Goal: Information Seeking & Learning: Learn about a topic

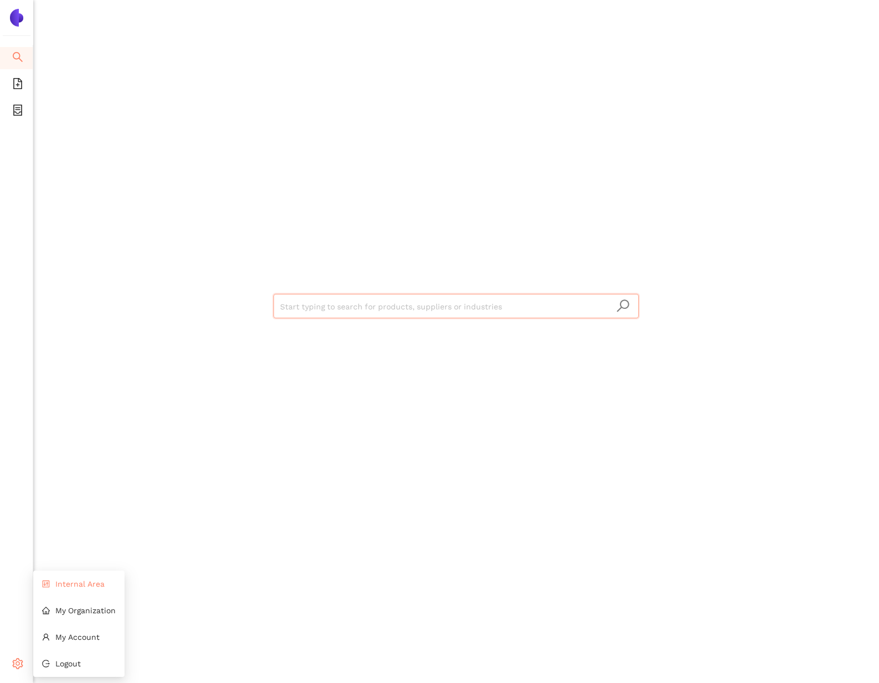
click at [74, 593] on li "Internal Area" at bounding box center [78, 584] width 91 height 22
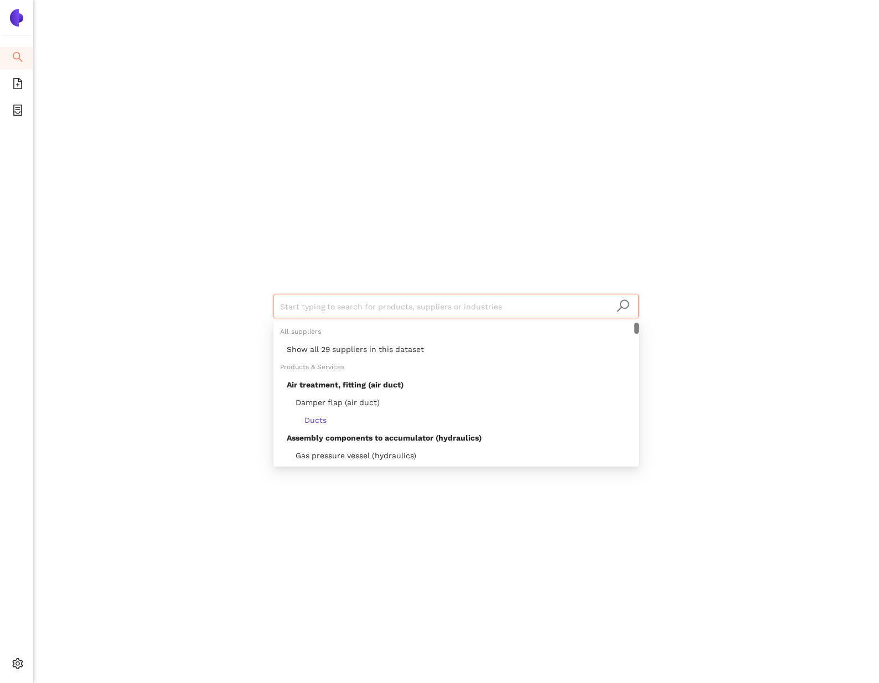
click at [302, 295] on input "search" at bounding box center [456, 307] width 352 height 24
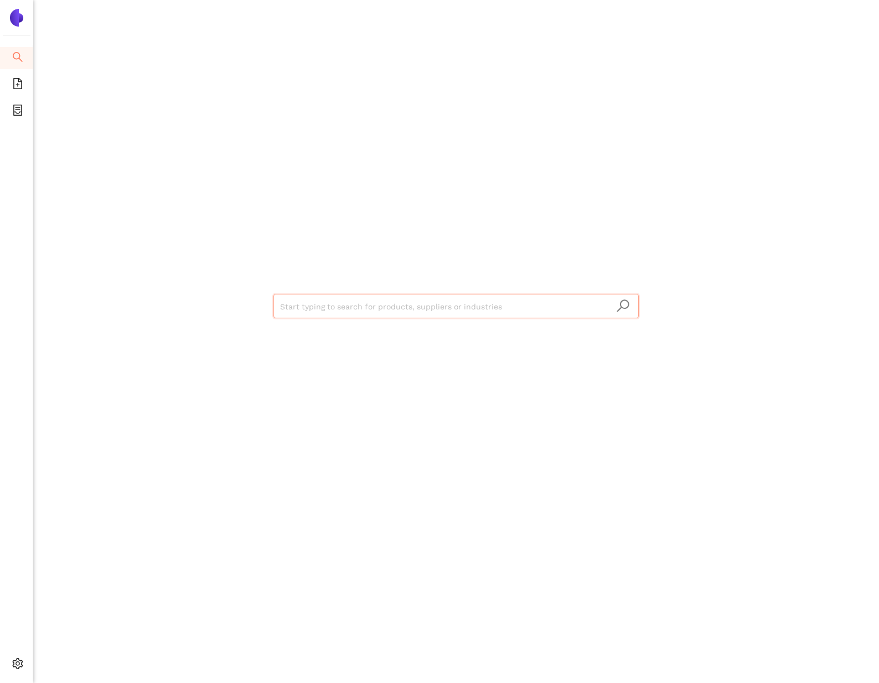
paste input "Nordic Steel s.r.o."
type input "Nordic Steel s.r.o."
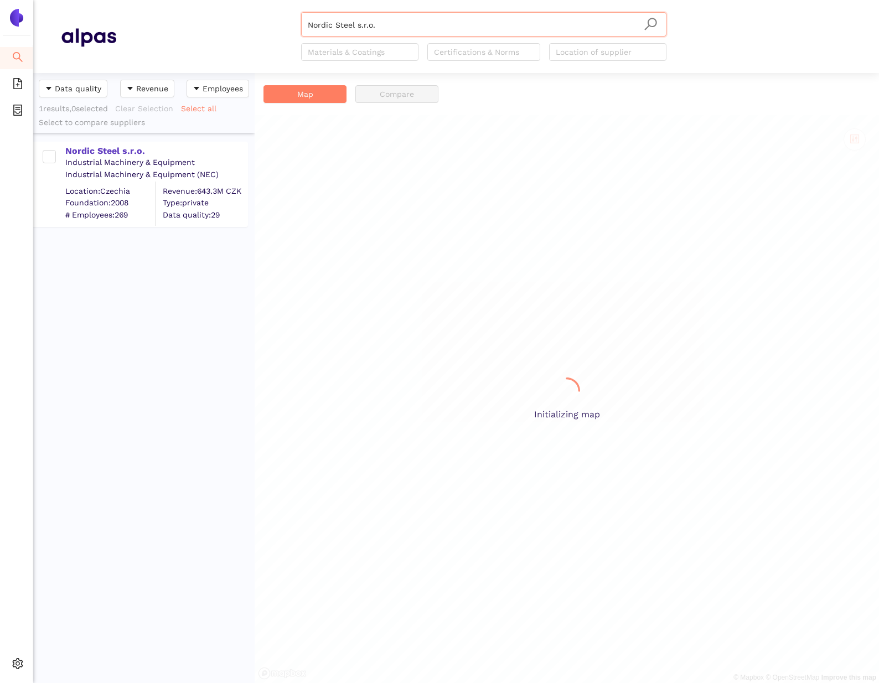
scroll to position [610, 221]
click at [135, 151] on div "Nordic Steel s.r.o." at bounding box center [156, 151] width 182 height 12
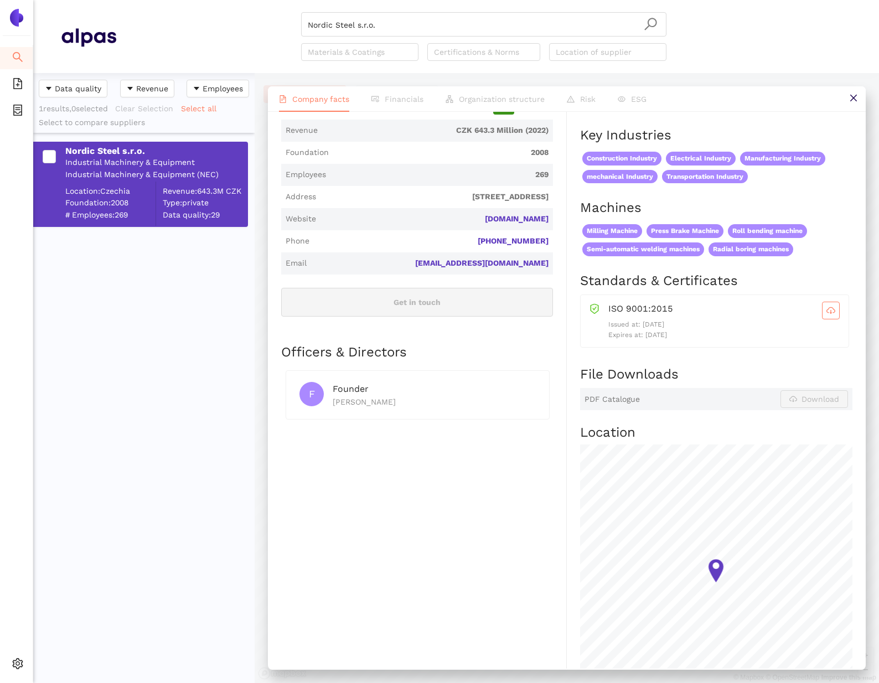
scroll to position [401, 0]
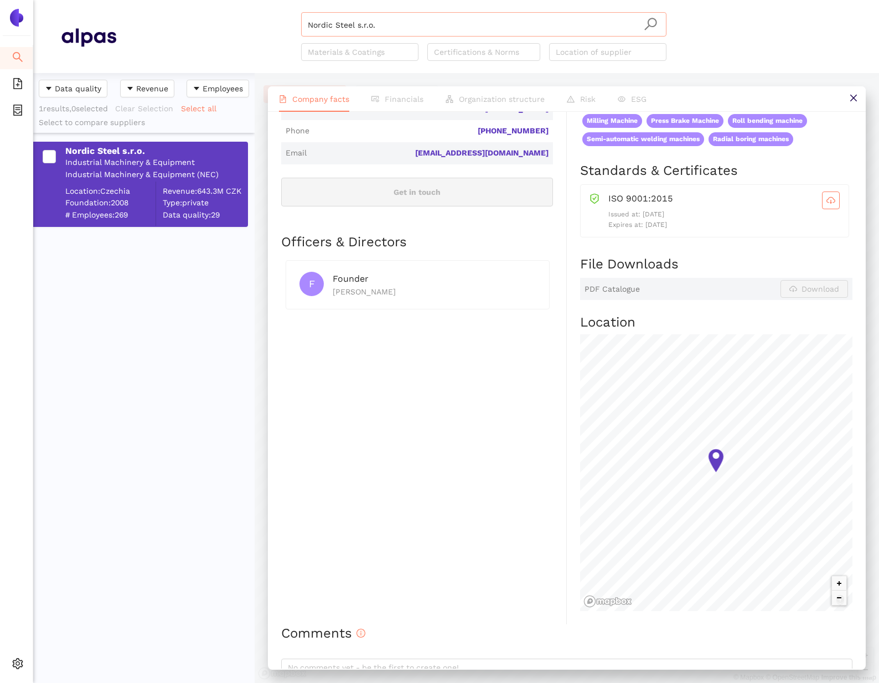
click at [393, 20] on input "Nordic Steel s.r.o." at bounding box center [484, 25] width 352 height 24
paste input "STABAR Sp. z o"
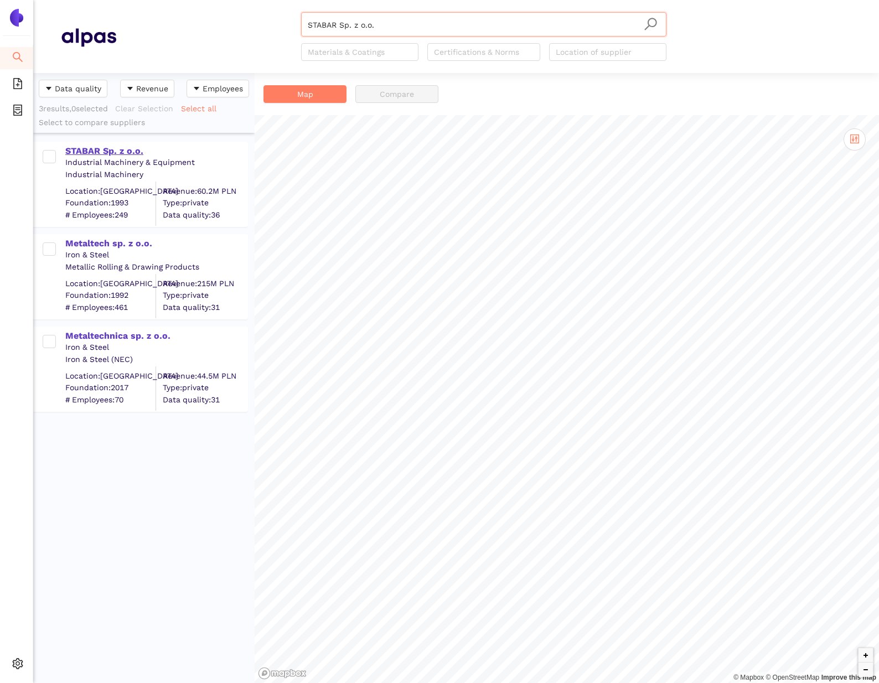
click at [118, 152] on div "STABAR Sp. z o.o." at bounding box center [156, 151] width 182 height 12
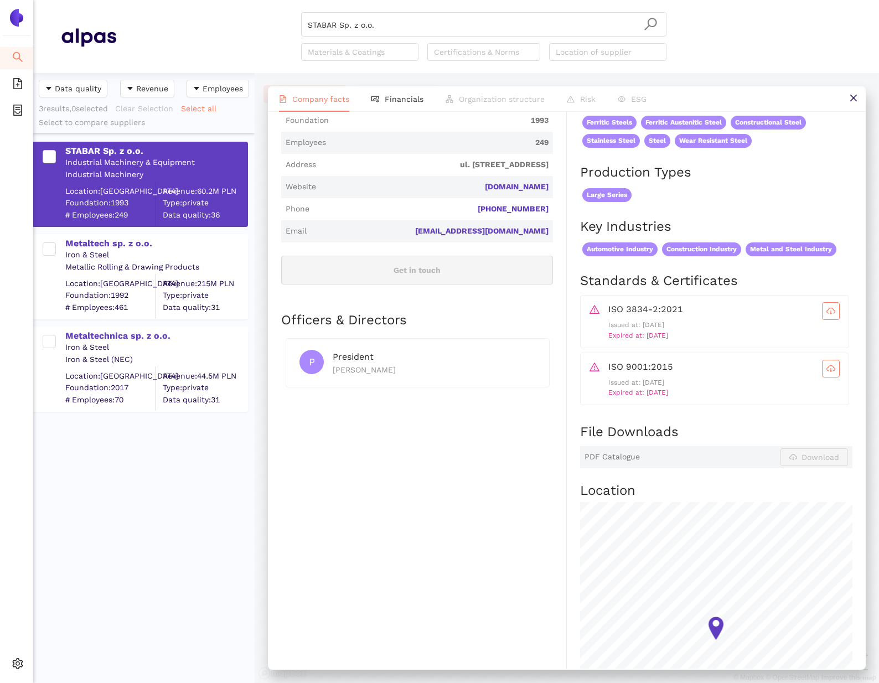
scroll to position [400, 0]
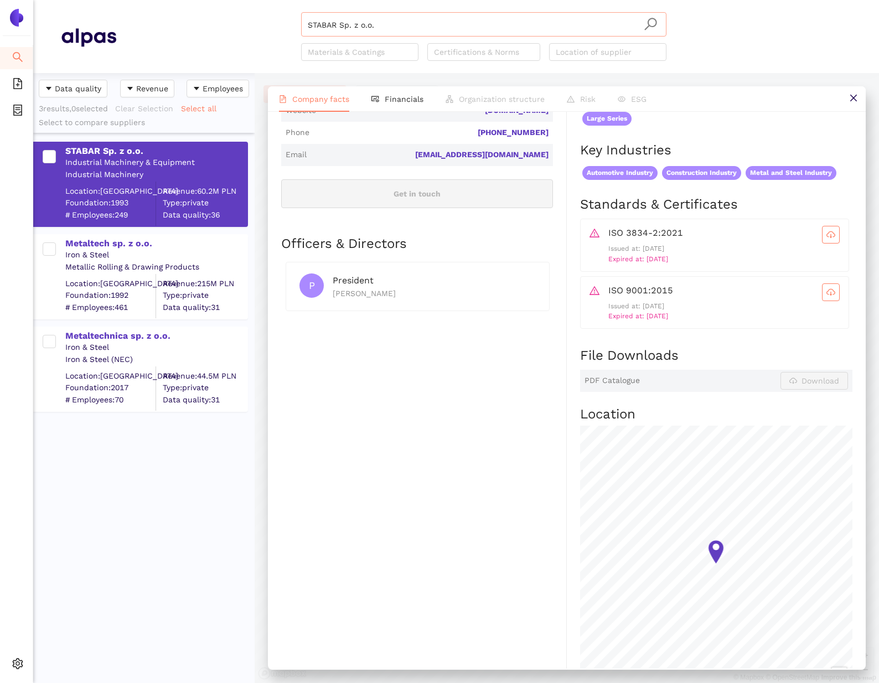
click at [416, 14] on input "STABAR Sp. z o.o." at bounding box center [484, 25] width 352 height 24
paste input "Unidez Sp. z o."
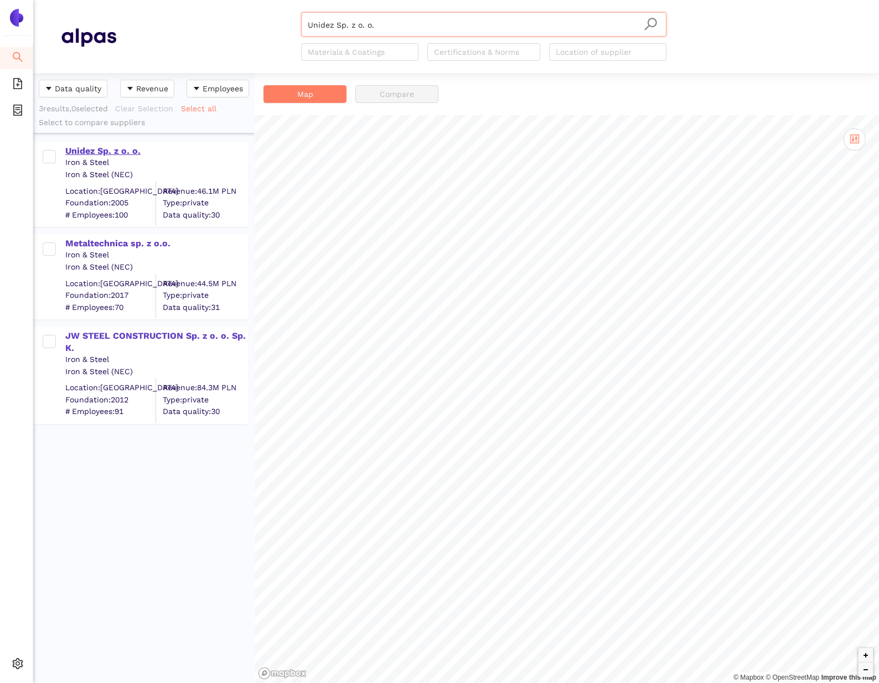
click at [91, 148] on div "Unidez Sp. z o. o." at bounding box center [156, 151] width 182 height 12
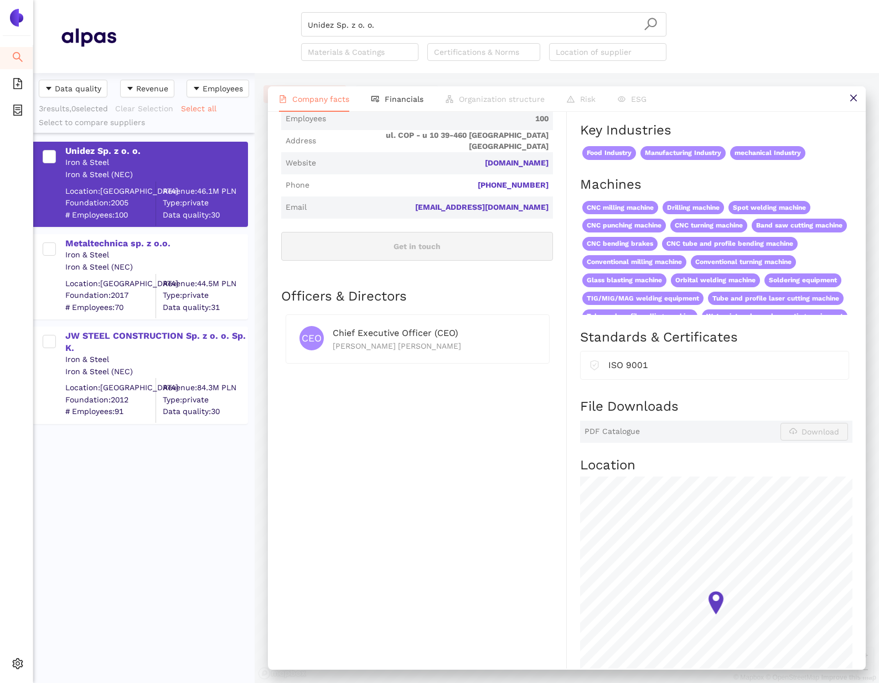
scroll to position [347, 0]
click at [409, 29] on input "Unidez Sp. z o. o." at bounding box center [484, 25] width 352 height 24
paste input "ELFE, s.r."
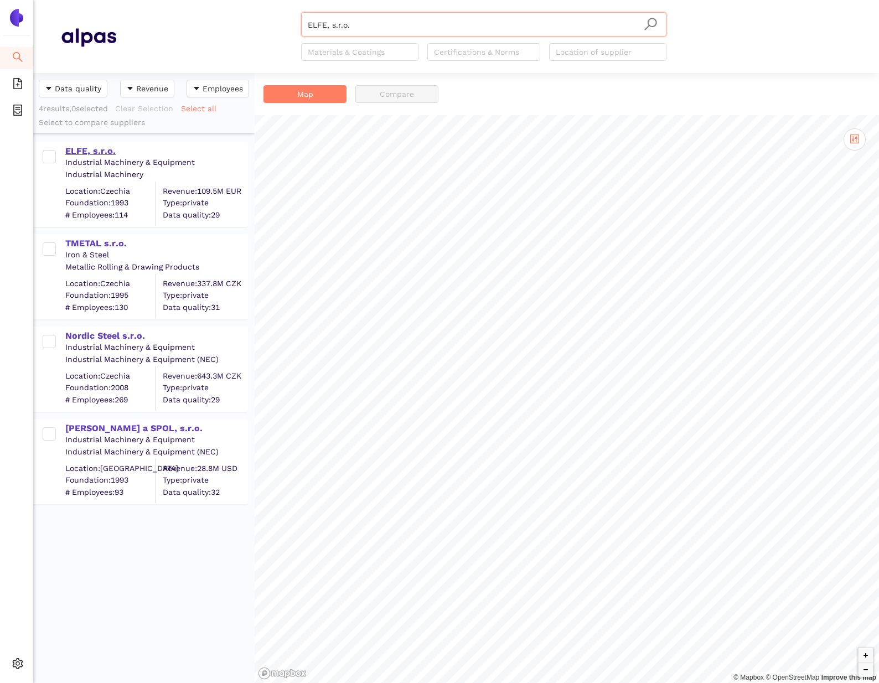
click at [104, 149] on div "ELFE, s.r.o." at bounding box center [156, 151] width 182 height 12
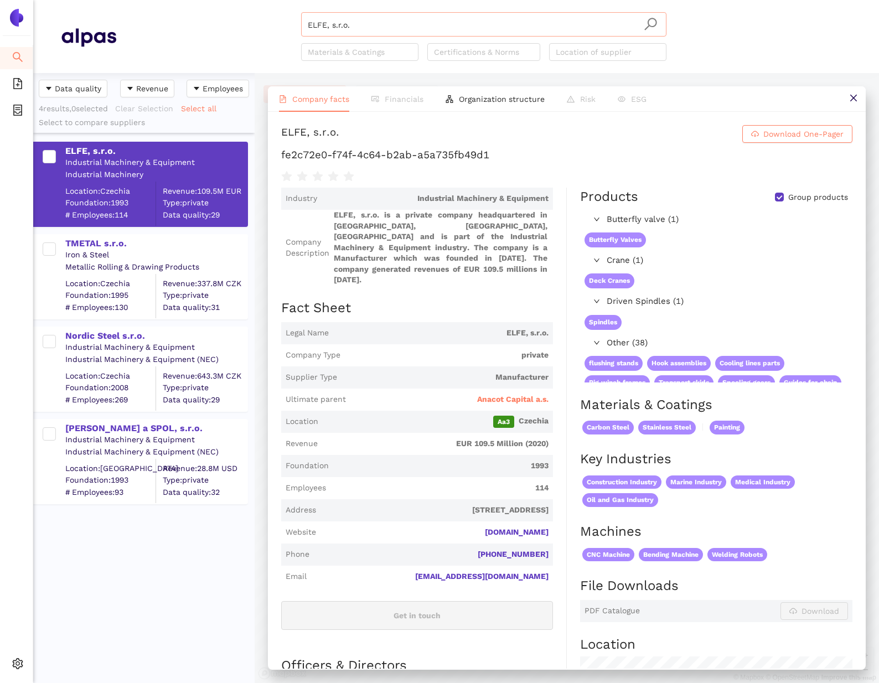
click at [308, 23] on input "ELFE, s.r.o." at bounding box center [484, 25] width 352 height 24
paste input "Raunaq Engineering Pvt. Ltd"
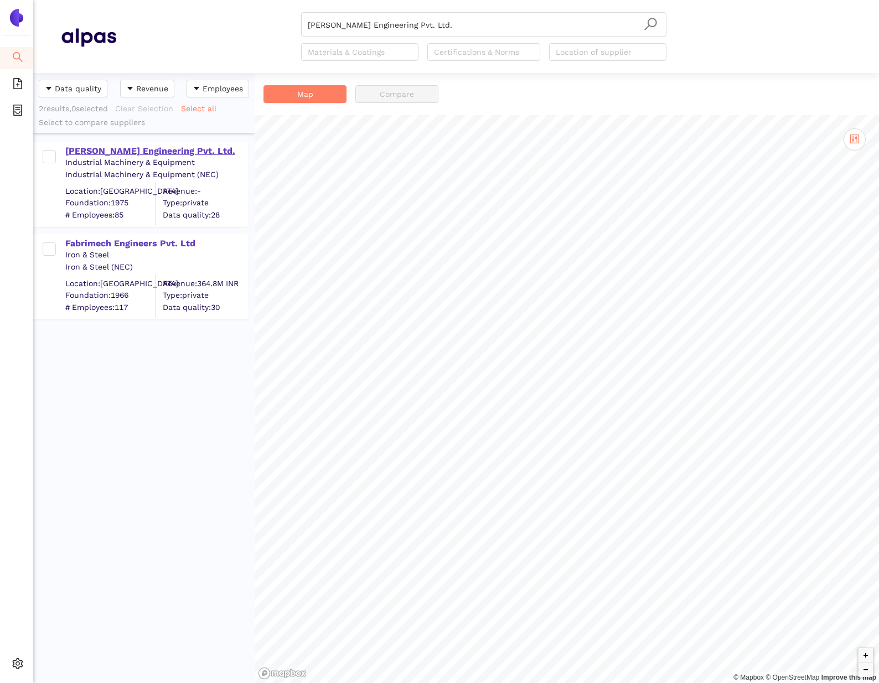
click at [159, 148] on div "Raunaq Engineering Pvt. Ltd." at bounding box center [156, 151] width 182 height 12
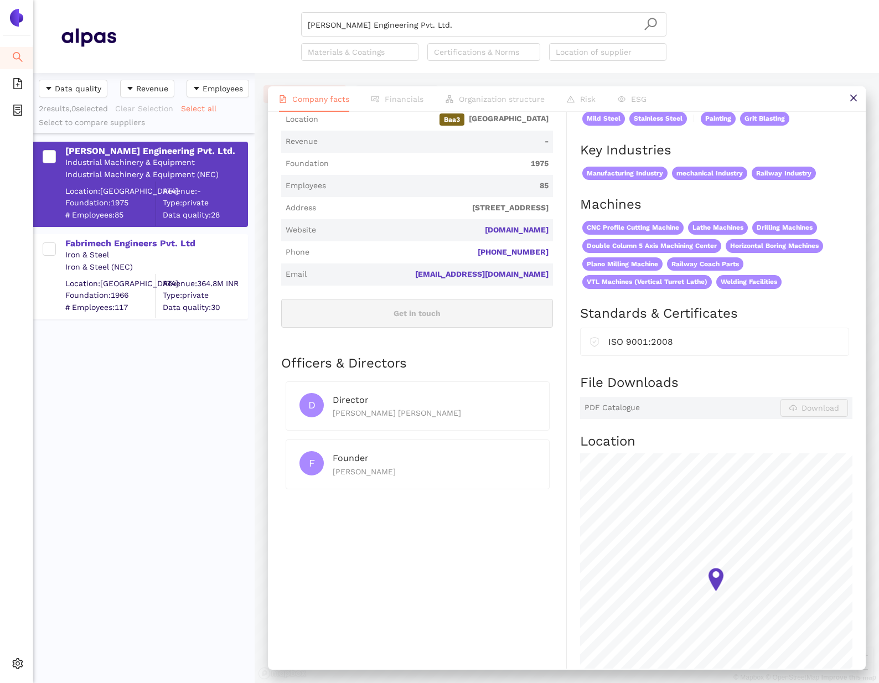
scroll to position [321, 0]
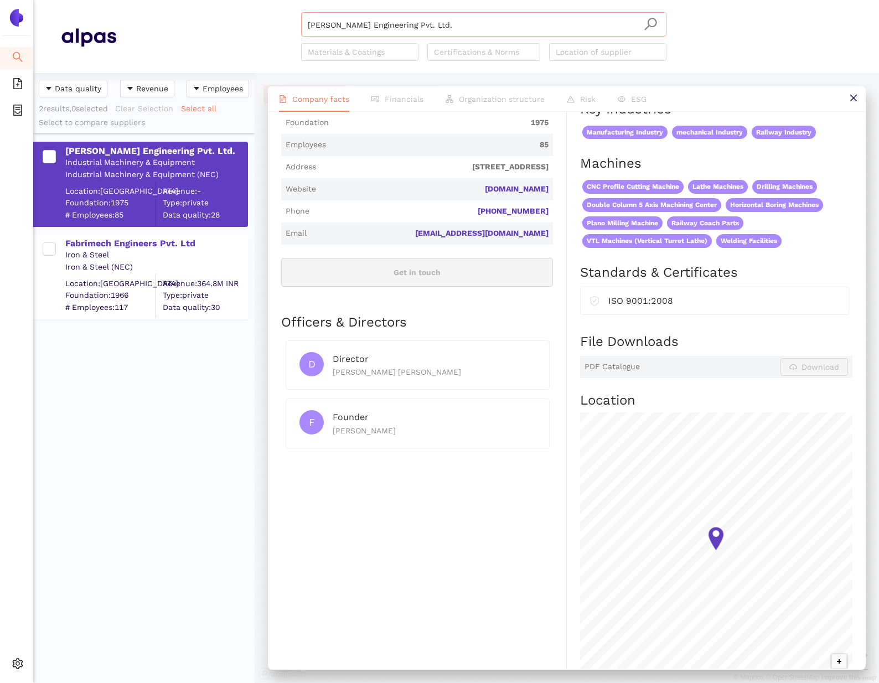
click at [470, 13] on input "Raunaq Engineering Pvt. Ltd." at bounding box center [484, 25] width 352 height 24
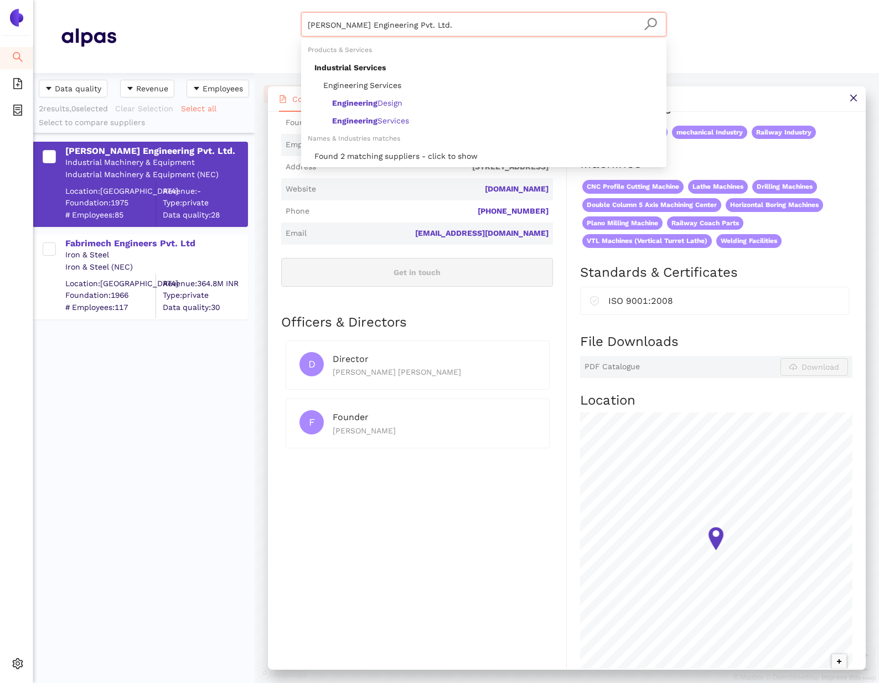
paste input "Cubuilt Engineers Pvt Ltd"
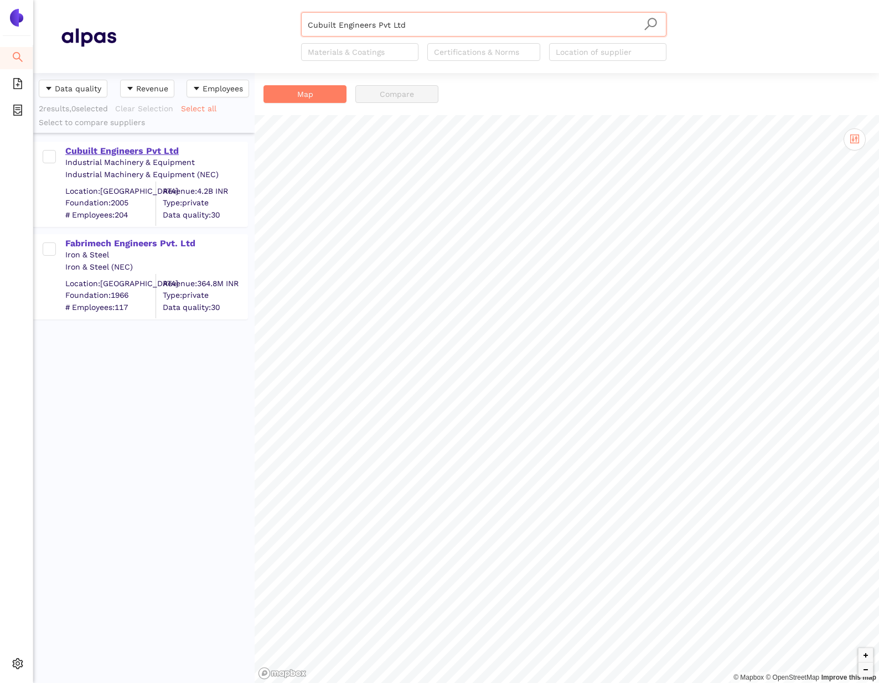
click at [118, 151] on div "Cubuilt Engineers Pvt Ltd" at bounding box center [156, 151] width 182 height 12
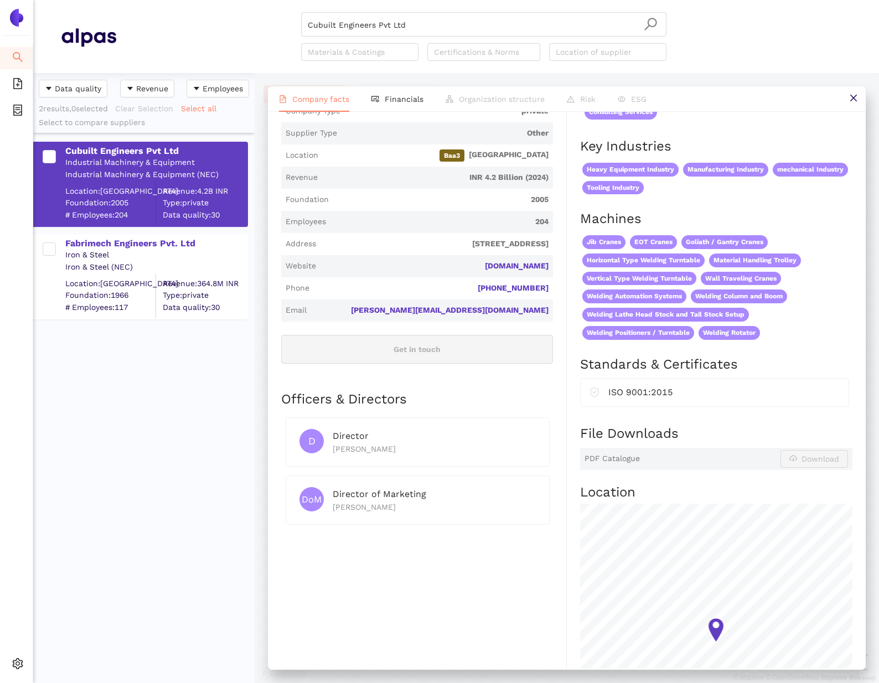
scroll to position [311, 0]
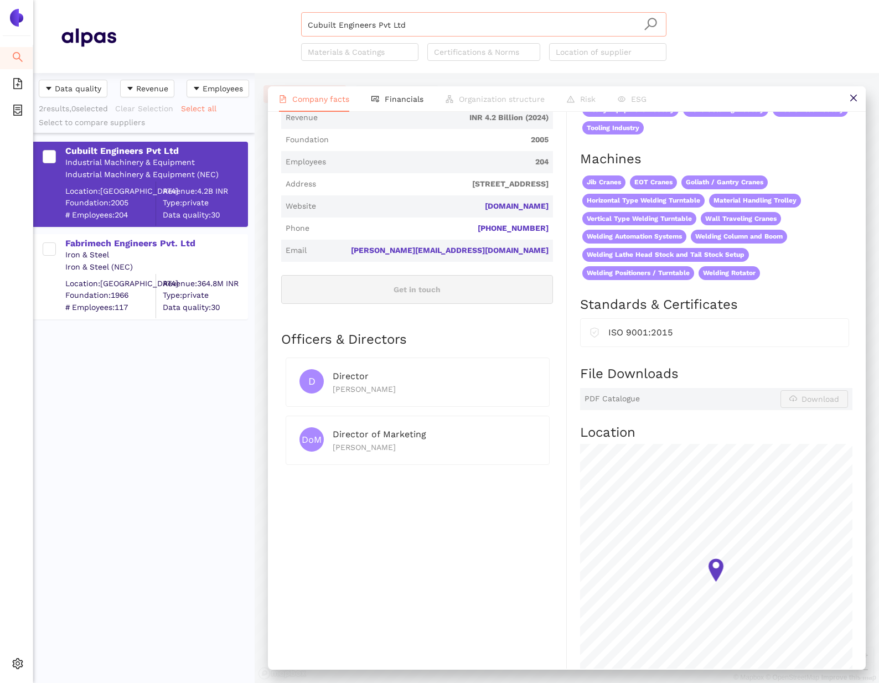
click at [399, 27] on input "Cubuilt Engineers Pvt Ltd" at bounding box center [484, 25] width 352 height 24
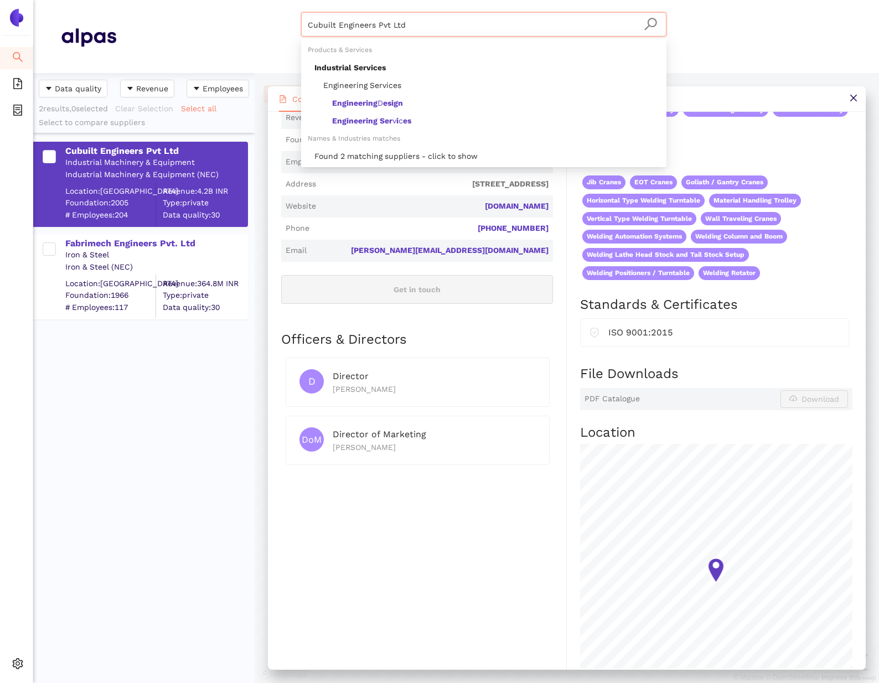
click at [399, 27] on input "Cubuilt Engineers Pvt Ltd" at bounding box center [484, 25] width 352 height 24
paste input "Fabrimech Engineers Pvt."
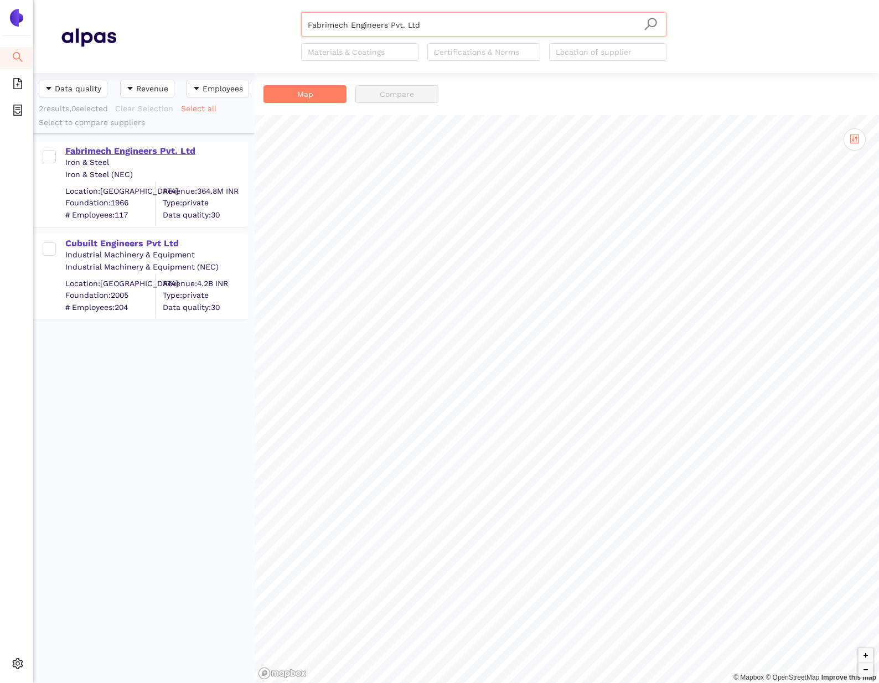
click at [167, 150] on div "Fabrimech Engineers Pvt. Ltd" at bounding box center [156, 151] width 182 height 12
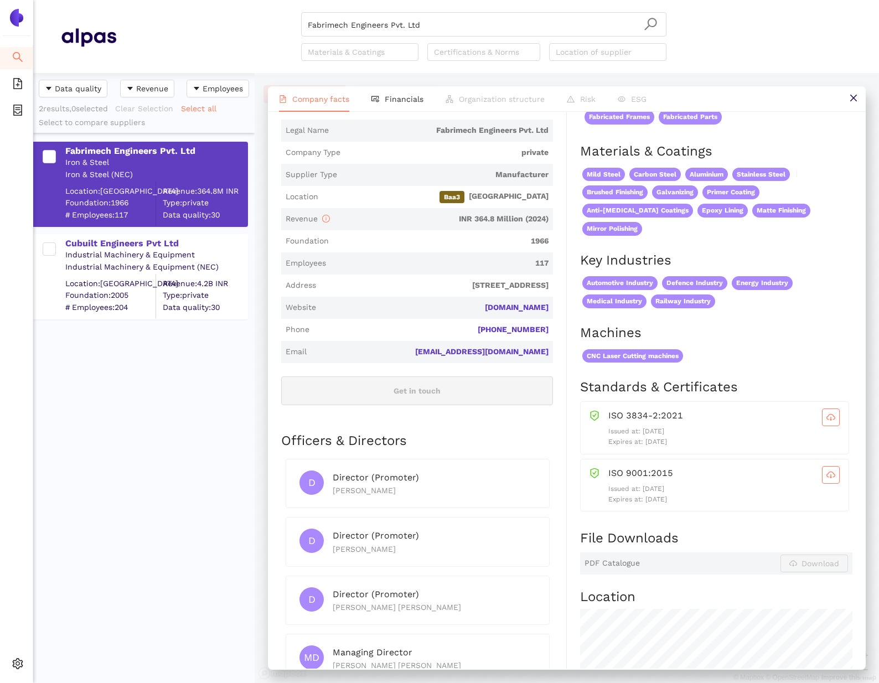
scroll to position [319, 0]
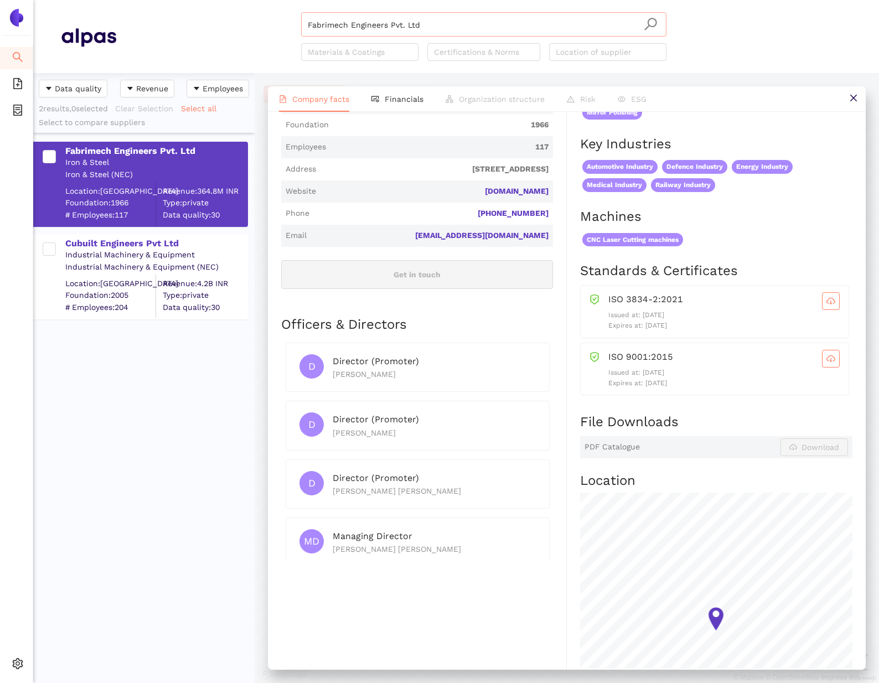
click at [467, 29] on input "Fabrimech Engineers Pvt. Ltd" at bounding box center [484, 25] width 352 height 24
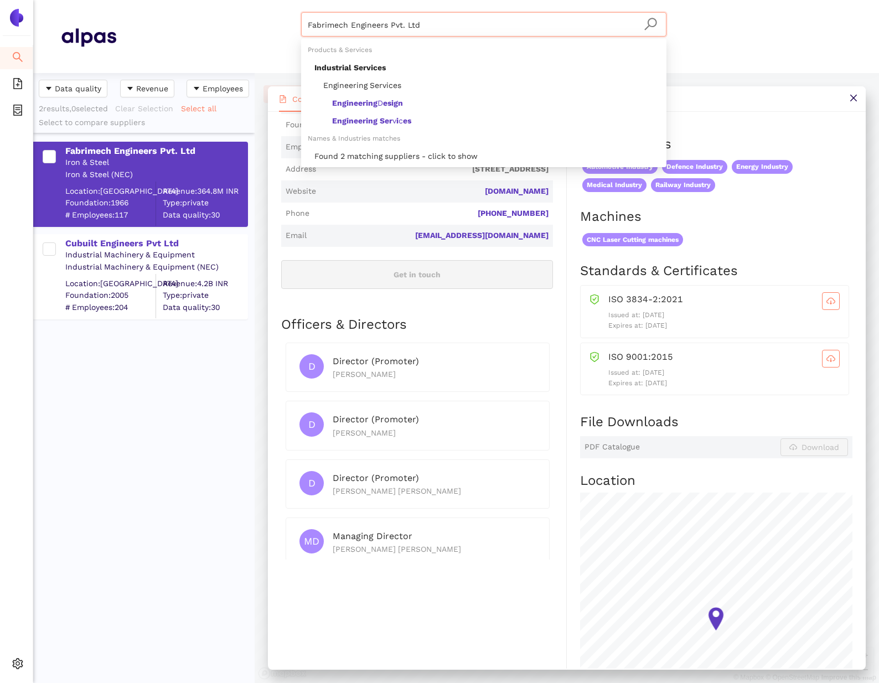
click at [467, 29] on input "Fabrimech Engineers Pvt. Ltd" at bounding box center [484, 25] width 352 height 24
paste input "Tekmetsan Celik Yapilar"
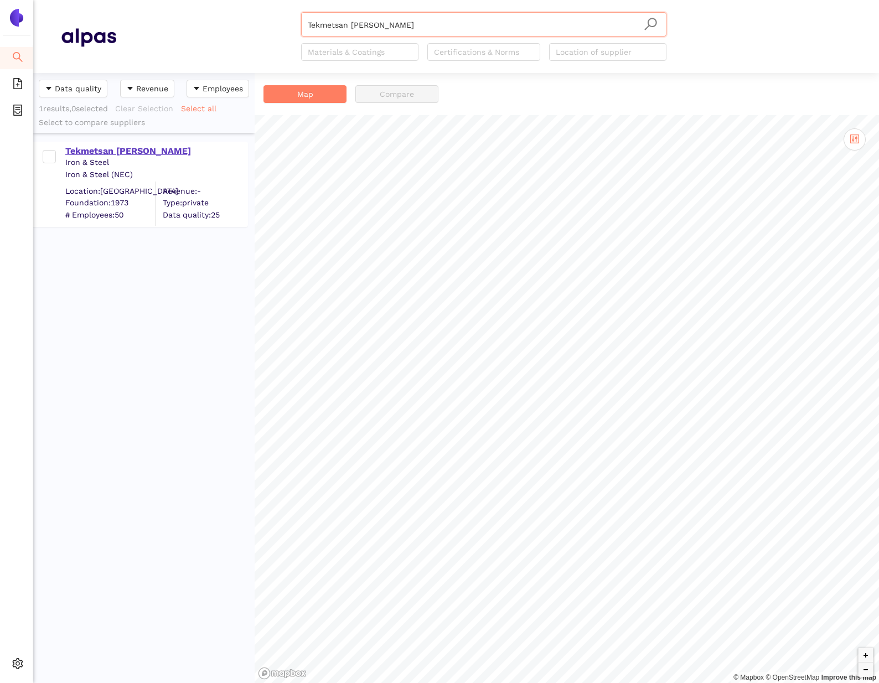
click at [87, 153] on div "Tekmetsan Celik Yapilar" at bounding box center [156, 151] width 182 height 12
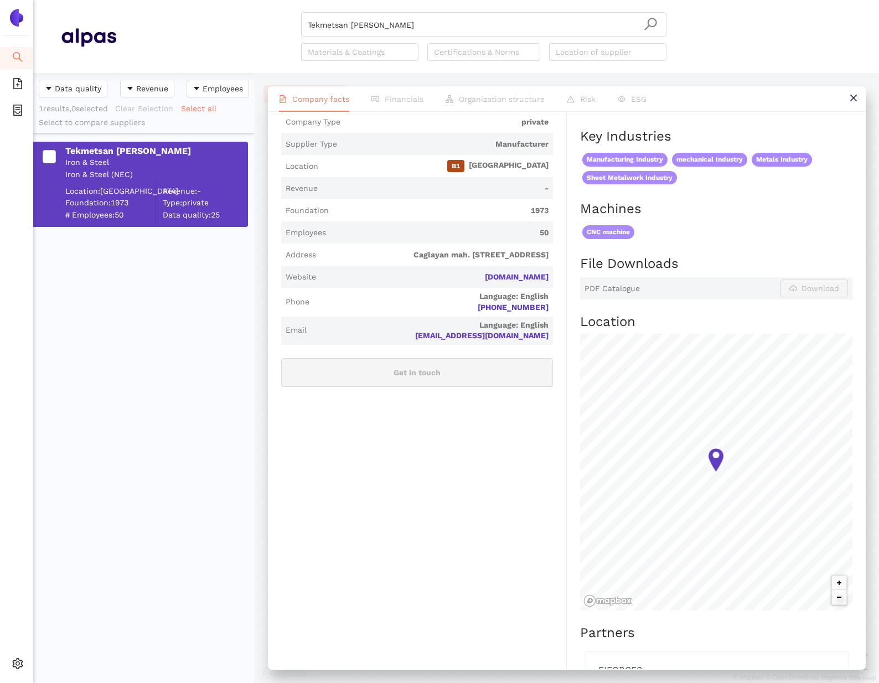
scroll to position [267, 0]
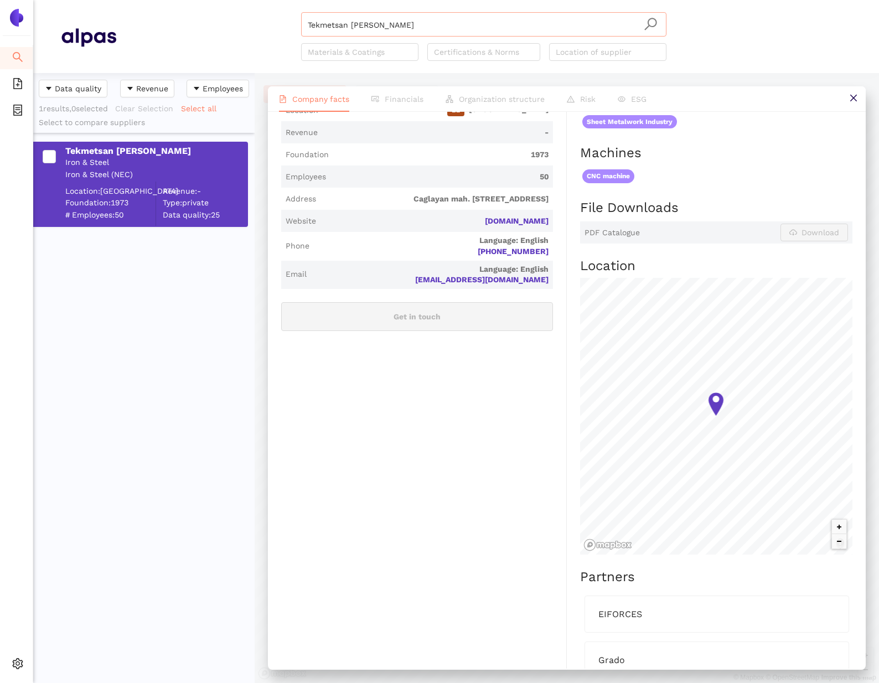
click at [371, 15] on input "Tekmetsan Celik Yapilar" at bounding box center [484, 25] width 352 height 24
paste input "Karçel Kardemir Çelik Yapı İmalat San. ve Tic. A.Ş."
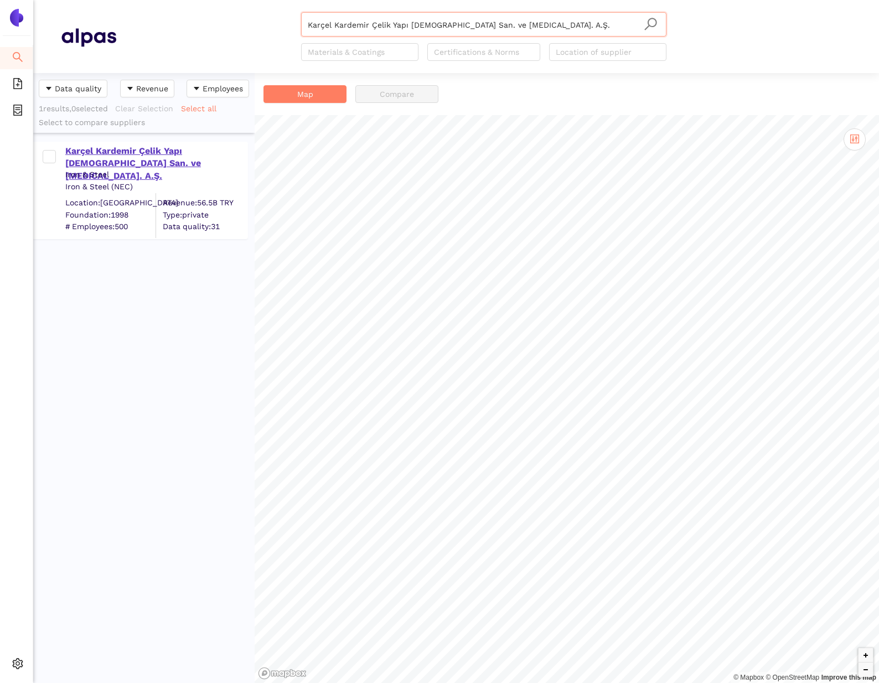
click at [100, 147] on div "Karçel Kardemir Çelik Yapı İmalat San. ve Tic. A.Ş." at bounding box center [156, 163] width 182 height 37
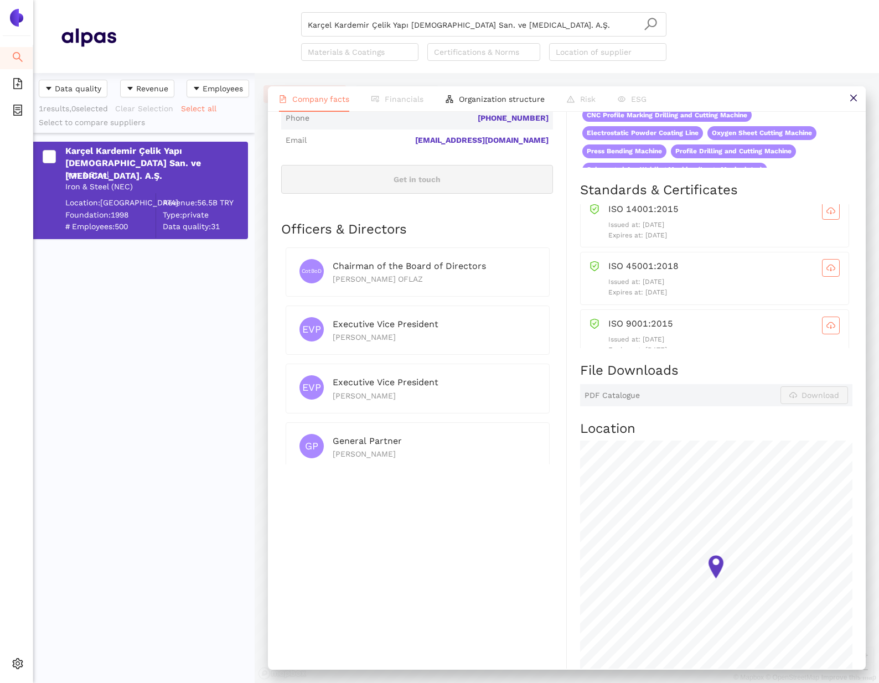
scroll to position [28, 0]
click at [530, 22] on input "Karçel Kardemir Çelik Yapı İmalat San. ve Tic. A.Ş." at bounding box center [484, 25] width 352 height 24
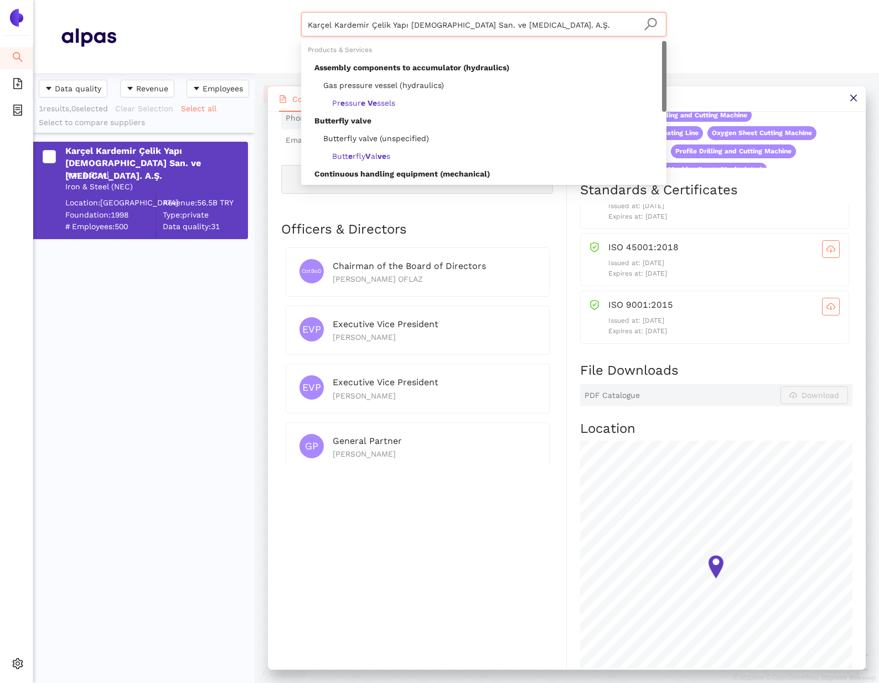
click at [530, 22] on input "Karçel Kardemir Çelik Yapı İmalat San. ve Tic. A.Ş." at bounding box center [484, 25] width 352 height 24
paste input "JW STEEL CONSTRUCTION Sp. z o. o. Sp. K"
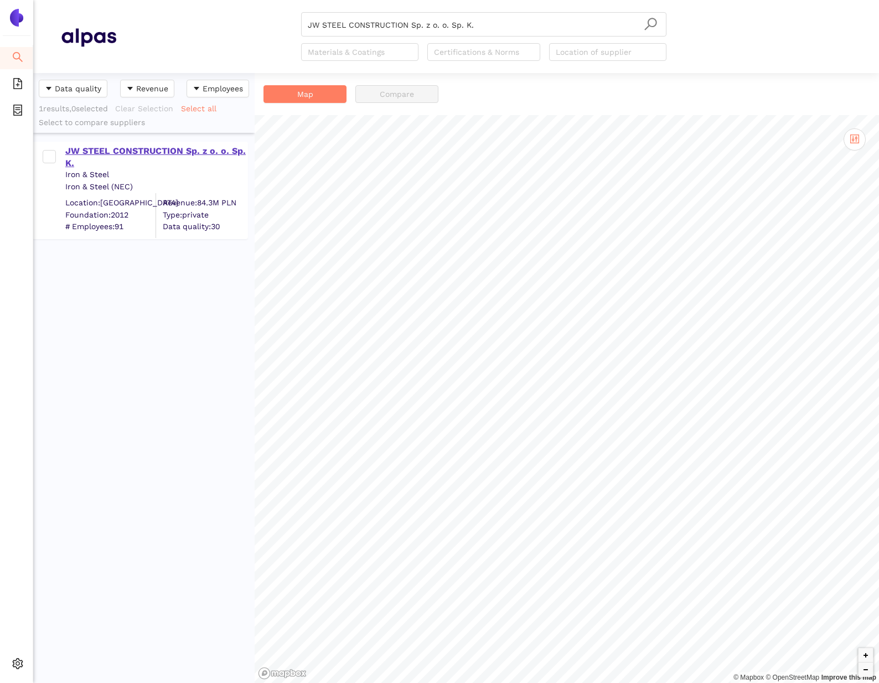
click at [77, 151] on div "JW STEEL CONSTRUCTION Sp. z o. o. Sp. K." at bounding box center [156, 157] width 182 height 25
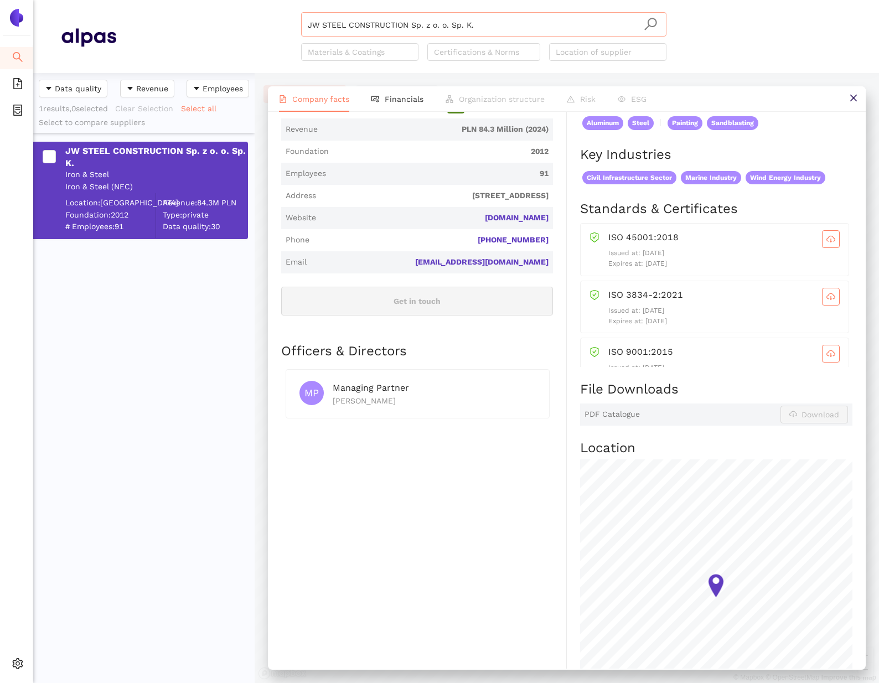
click at [400, 28] on input "JW STEEL CONSTRUCTION Sp. z o. o. Sp. K." at bounding box center [484, 25] width 352 height 24
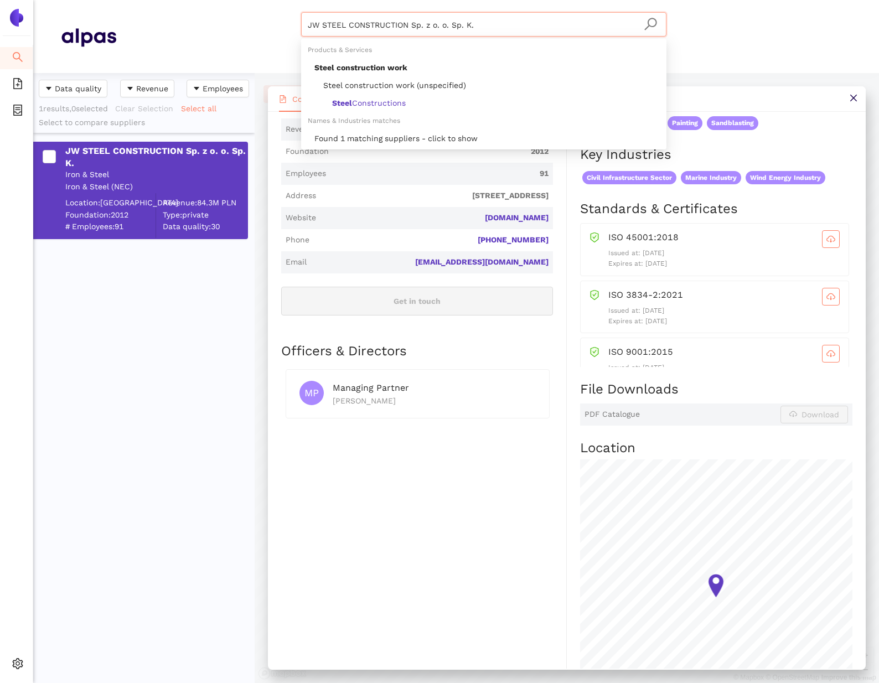
click at [400, 28] on input "JW STEEL CONSTRUCTION Sp. z o. o. Sp. K." at bounding box center [484, 25] width 352 height 24
paste input "Openex Mechanical Technology Limited"
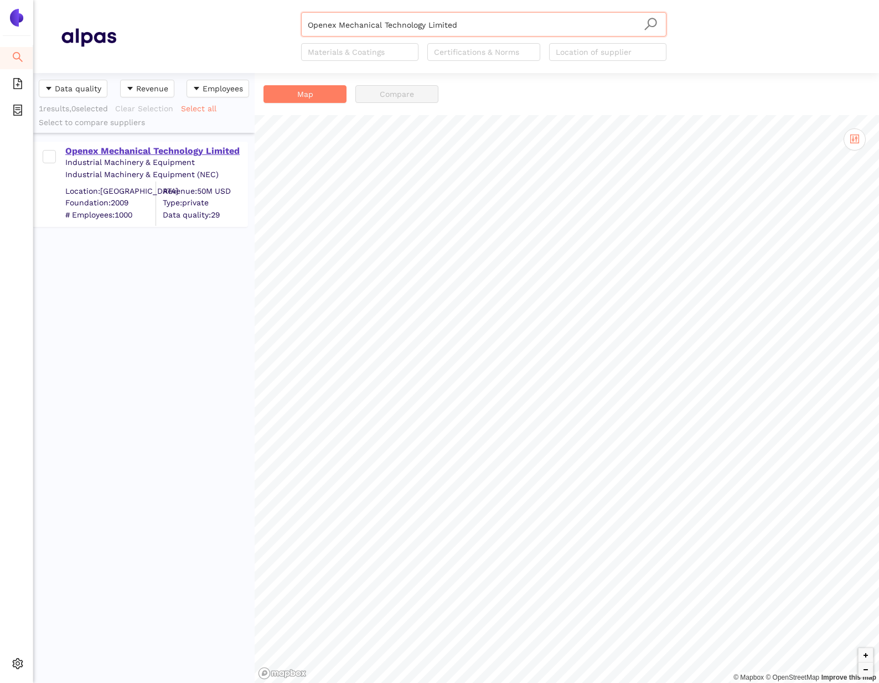
type input "Openex Mechanical Technology Limited"
click at [153, 146] on div "Openex Mechanical Technology Limited" at bounding box center [156, 151] width 182 height 12
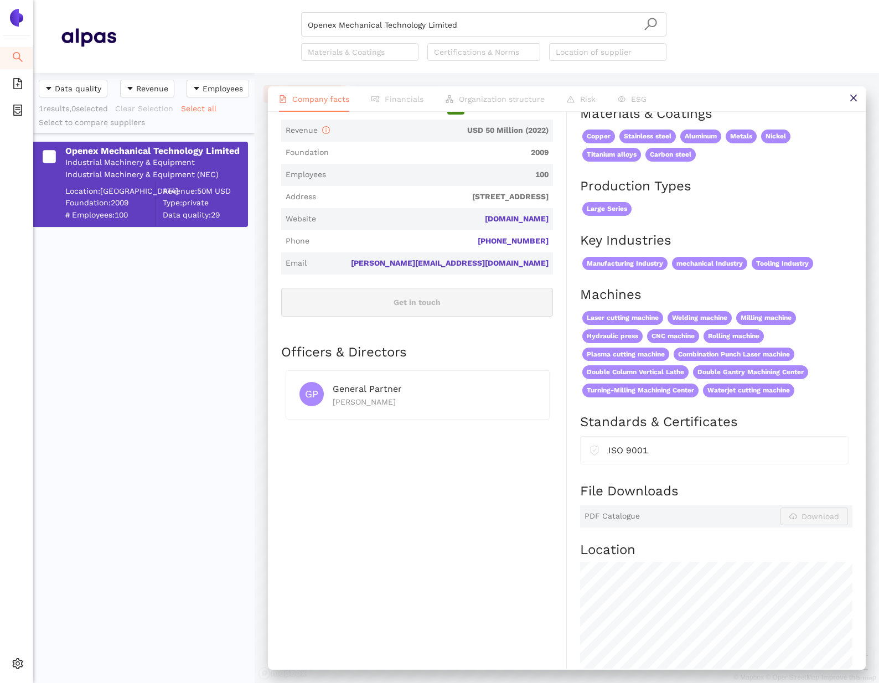
scroll to position [313, 0]
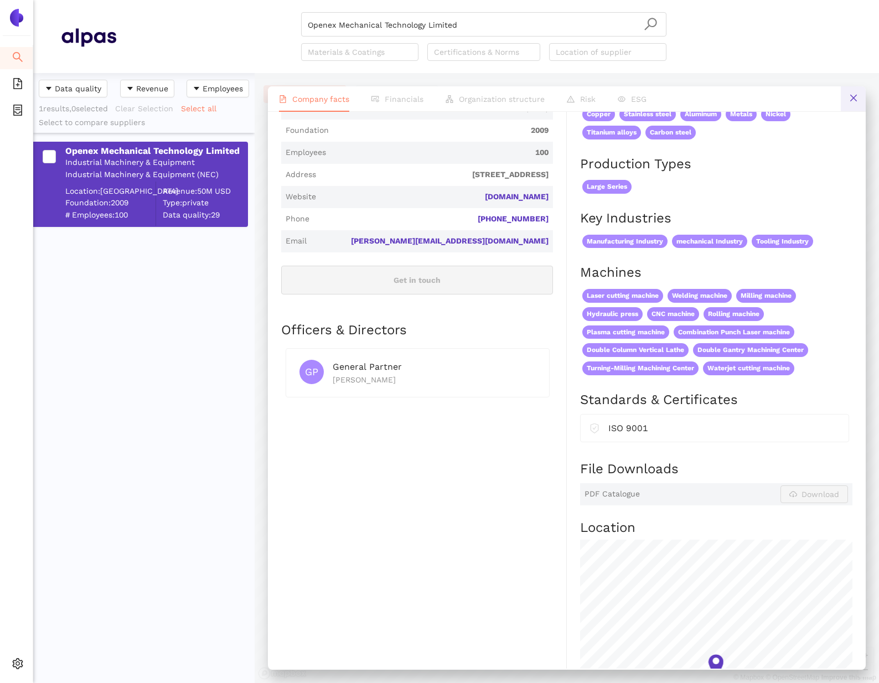
click at [850, 98] on icon "close" at bounding box center [853, 98] width 9 height 9
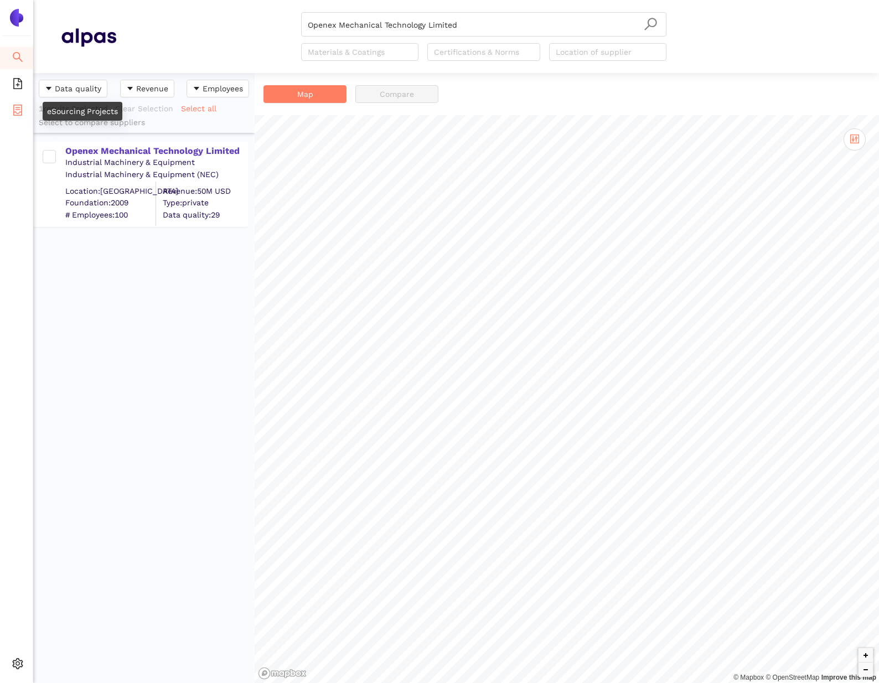
click at [8, 105] on li "eSourcing Projects" at bounding box center [16, 111] width 33 height 22
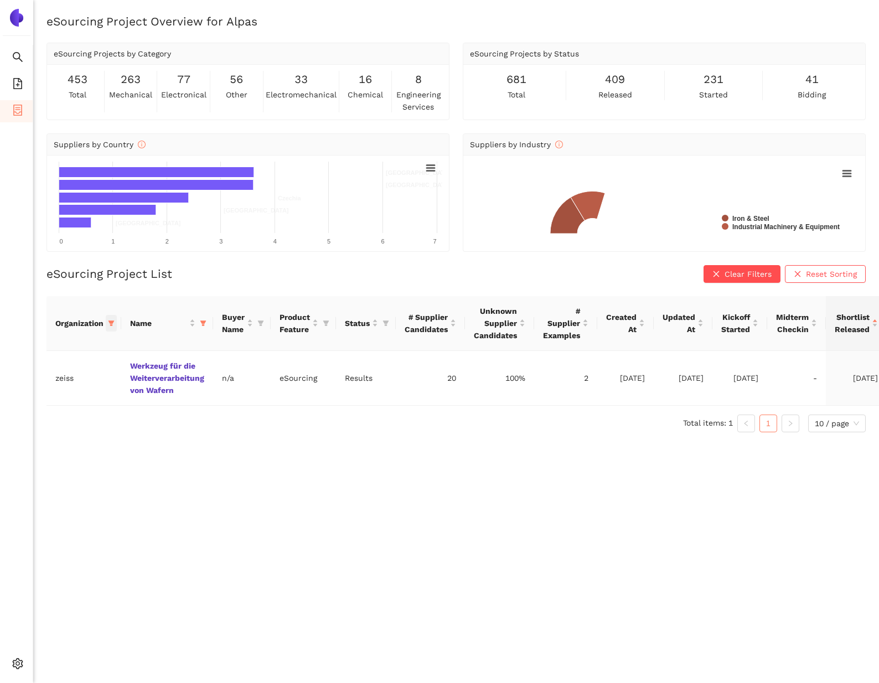
click at [112, 321] on icon "filter" at bounding box center [112, 324] width 6 height 6
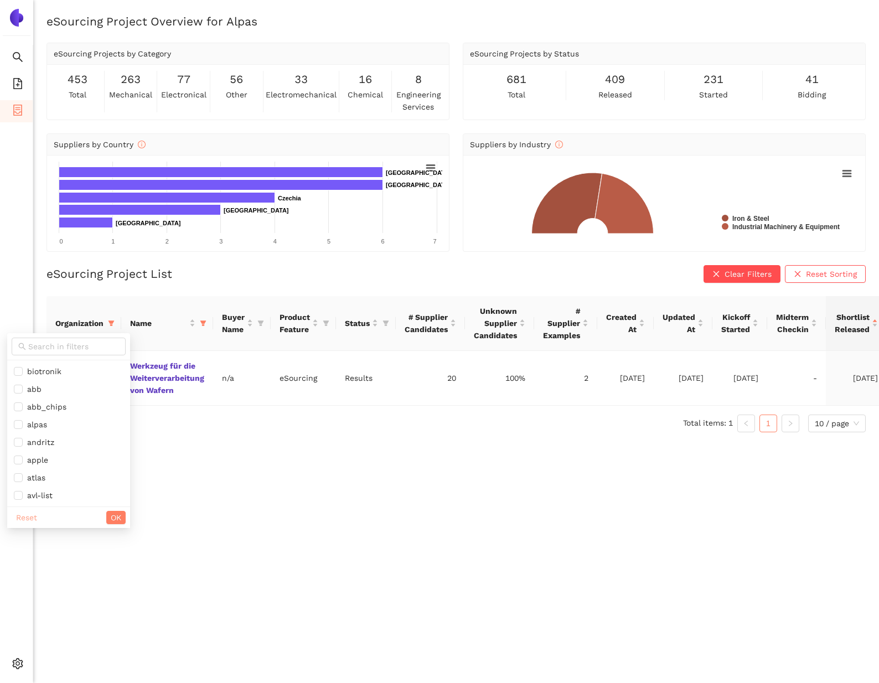
click at [28, 512] on span "Reset" at bounding box center [26, 518] width 21 height 12
checkbox input "false"
click at [205, 320] on icon "filter" at bounding box center [203, 323] width 7 height 7
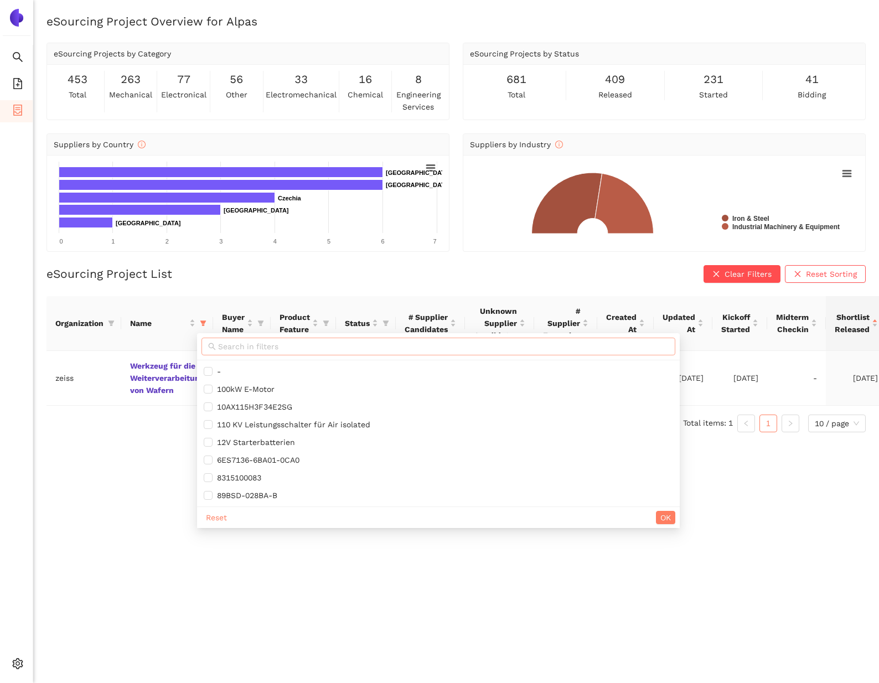
click at [220, 344] on input "text" at bounding box center [443, 347] width 451 height 12
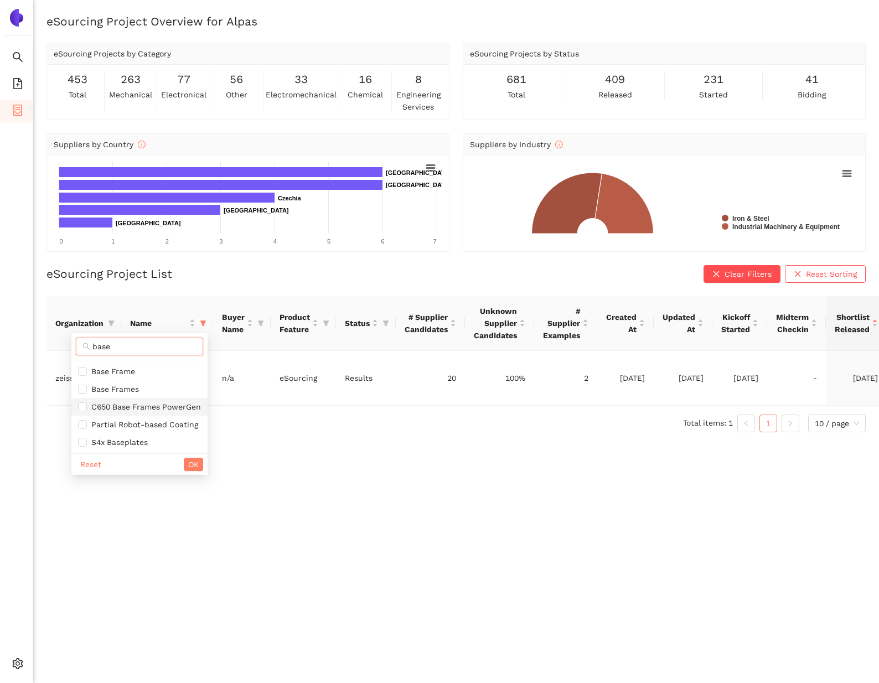
type input "base"
click at [124, 407] on span "C650 Base Frames PowerGen" at bounding box center [144, 407] width 114 height 9
checkbox input "true"
click at [185, 465] on button "OK" at bounding box center [193, 464] width 19 height 13
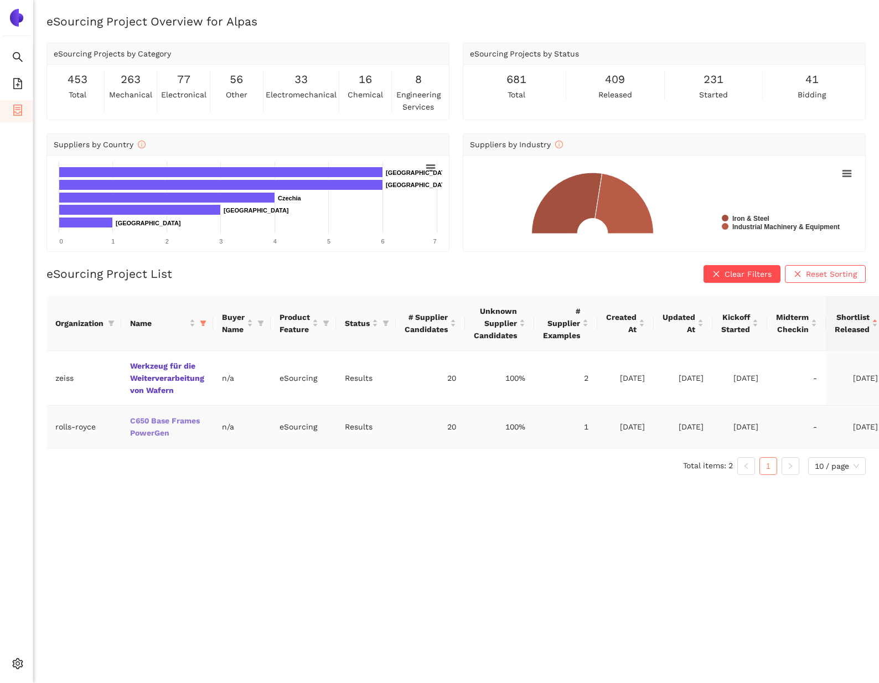
click at [0, 0] on link "C650 Base Frames PowerGen" at bounding box center [0, 0] width 0 height 0
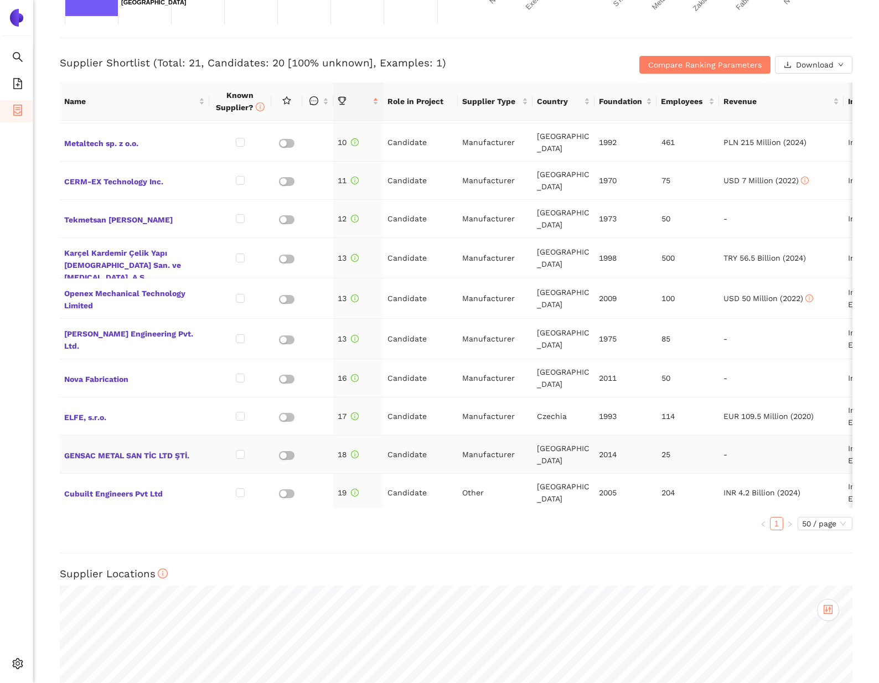
scroll to position [366, 0]
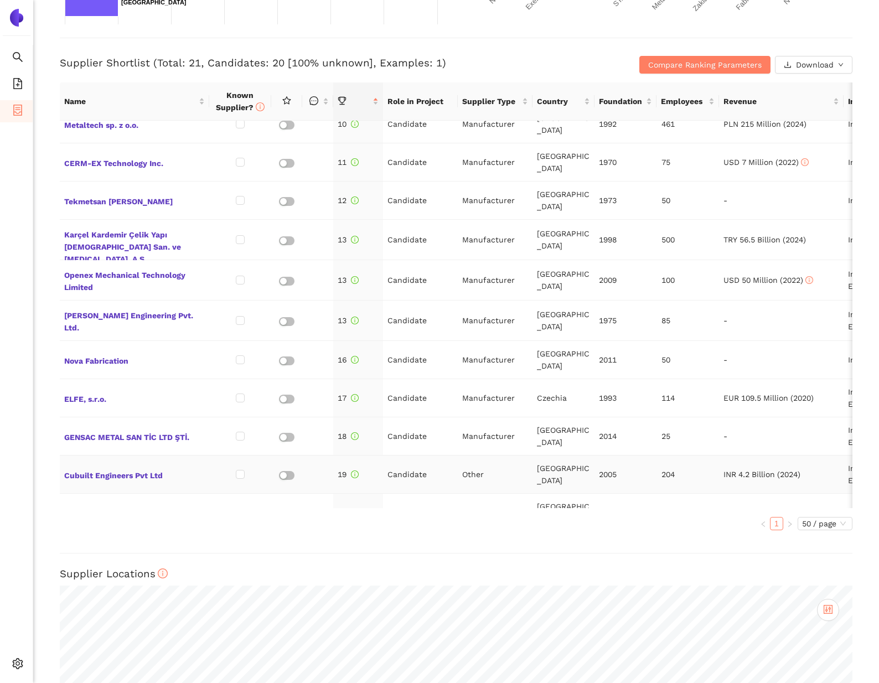
click at [135, 456] on td "Cubuilt Engineers Pvt Ltd" at bounding box center [134, 475] width 149 height 38
click at [129, 467] on span "Cubuilt Engineers Pvt Ltd" at bounding box center [134, 474] width 141 height 14
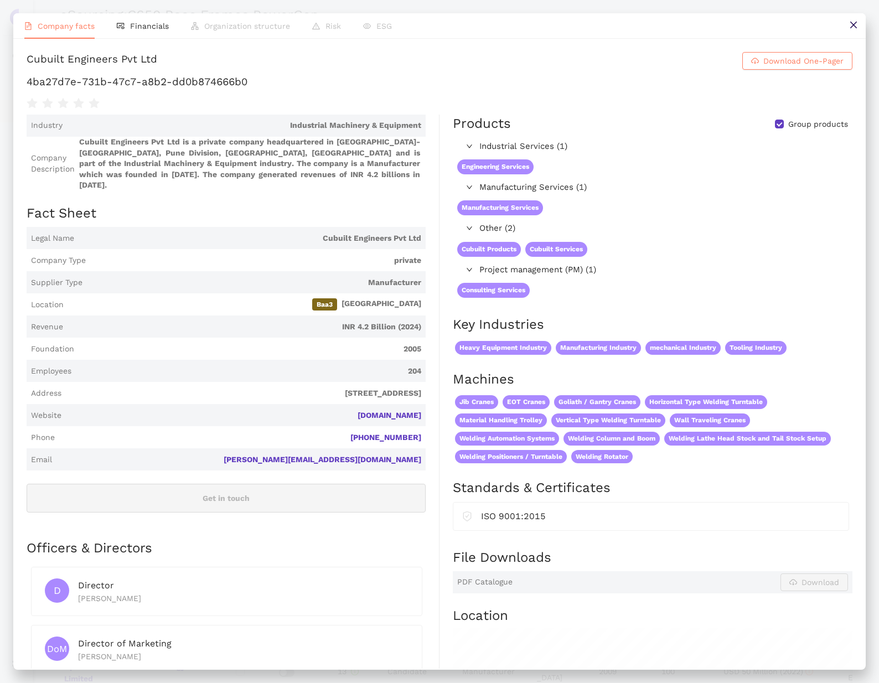
scroll to position [425, 0]
click at [117, 89] on h1 "4ba27d7e-731b-47c7-a8b2-dd0b874666b0" at bounding box center [440, 82] width 826 height 14
copy div "4ba27d7e-731b-47c7-a8b2-dd0b874666b0"
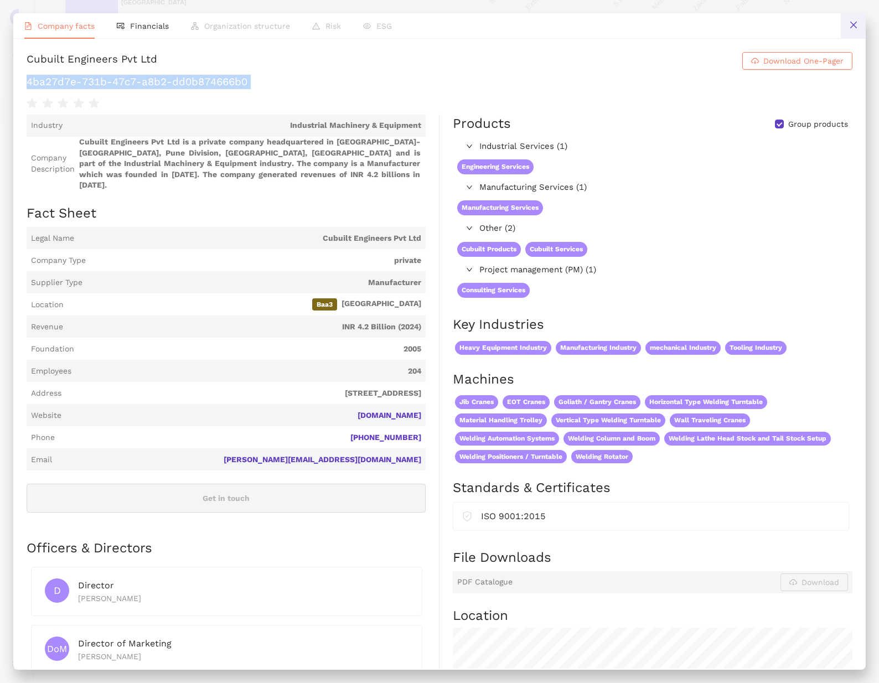
click at [847, 25] on button at bounding box center [853, 25] width 25 height 25
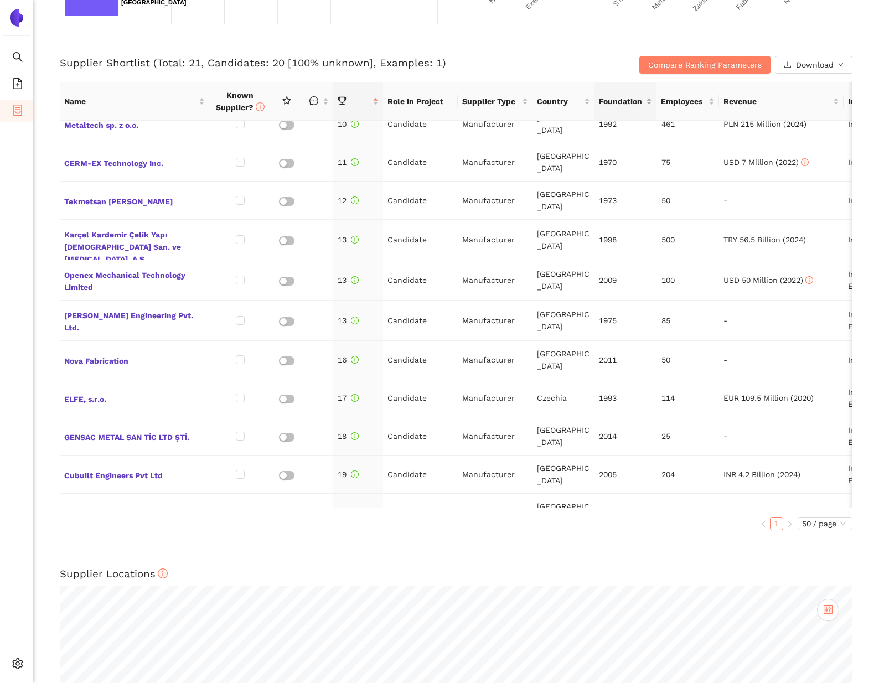
click at [633, 107] on div "Foundation" at bounding box center [625, 101] width 53 height 12
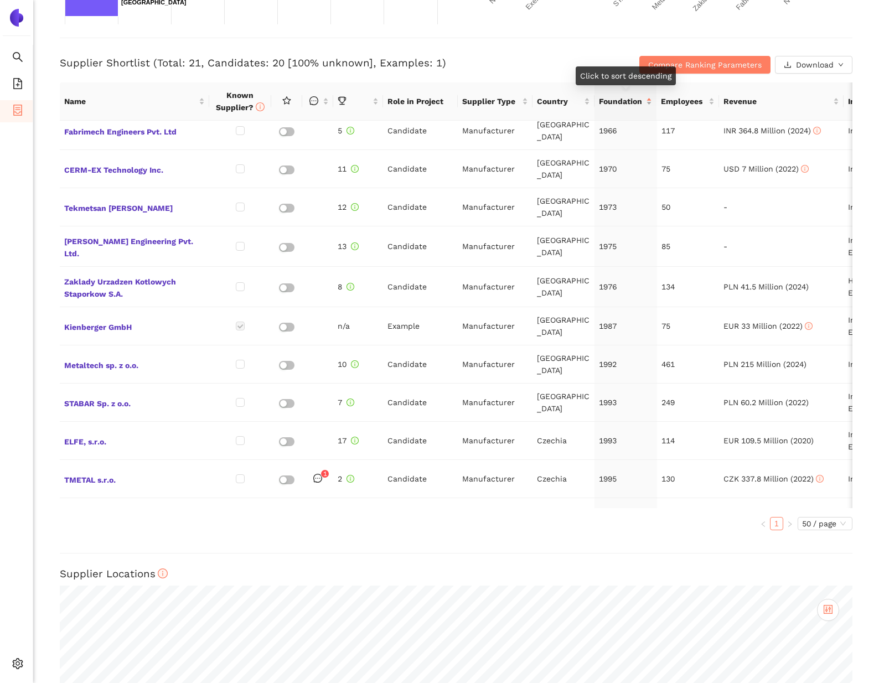
scroll to position [0, 0]
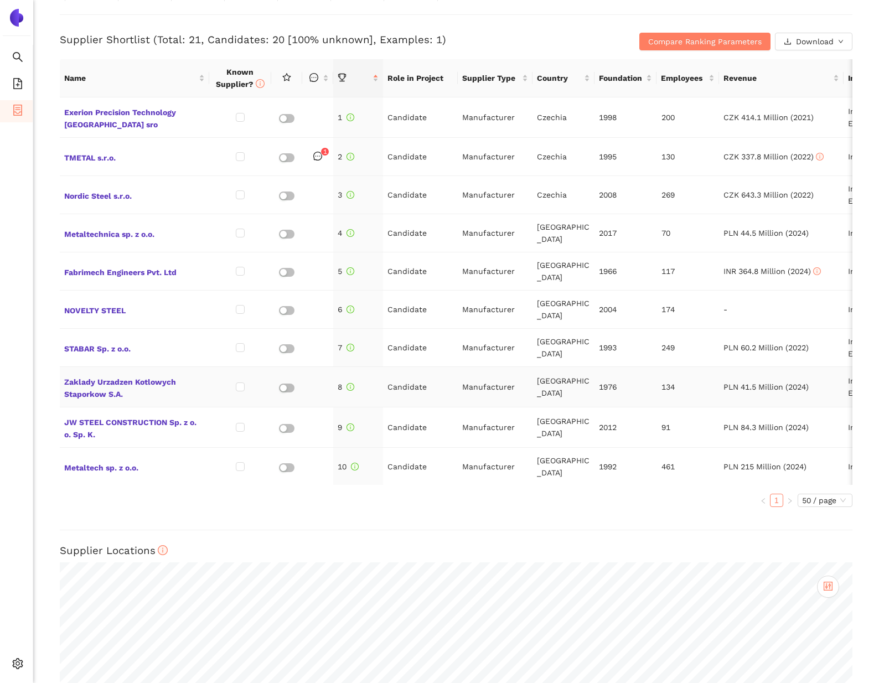
scroll to position [448, 0]
